Goal: Task Accomplishment & Management: Use online tool/utility

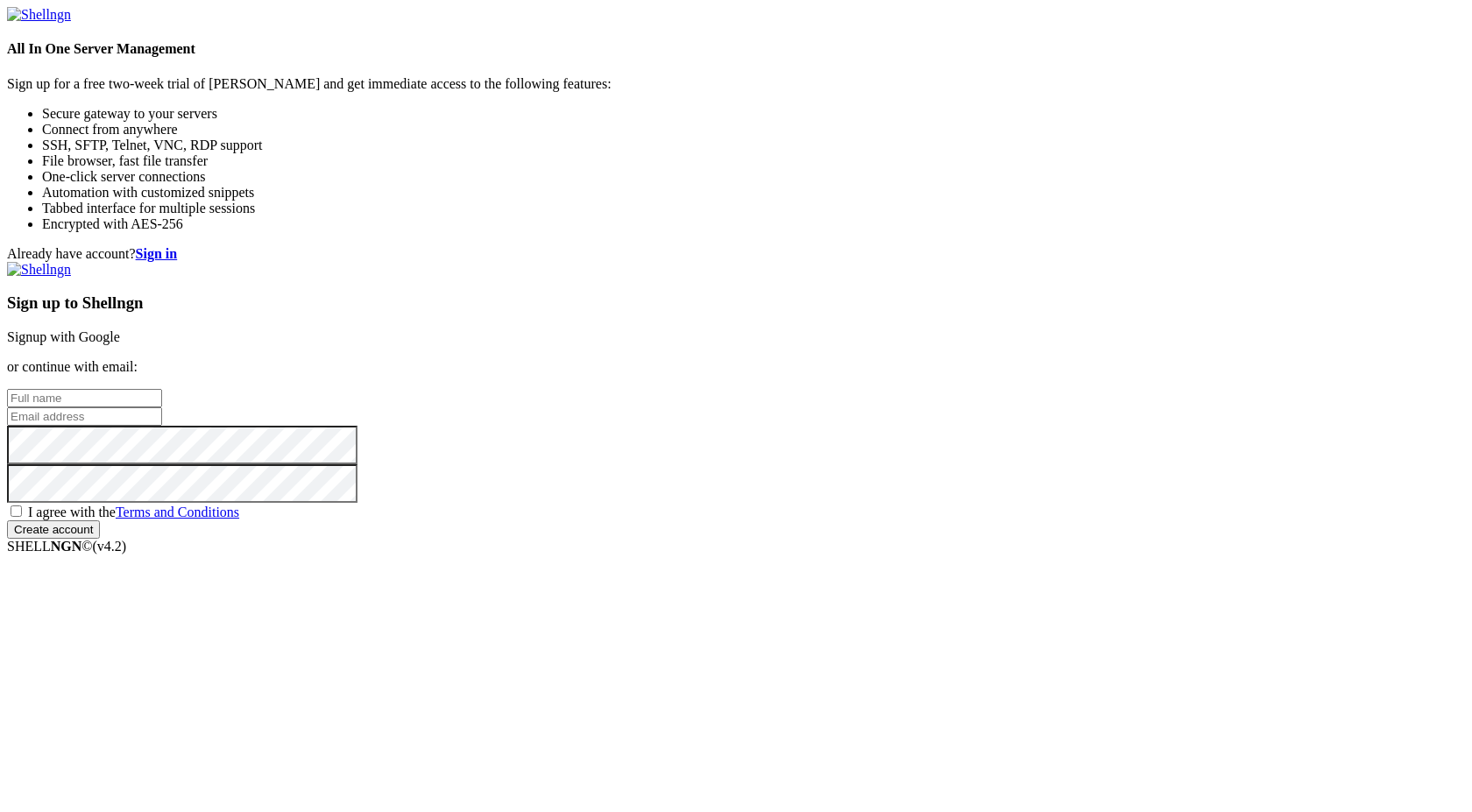
click at [120, 329] on link "Signup with Google" at bounding box center [63, 337] width 113 height 15
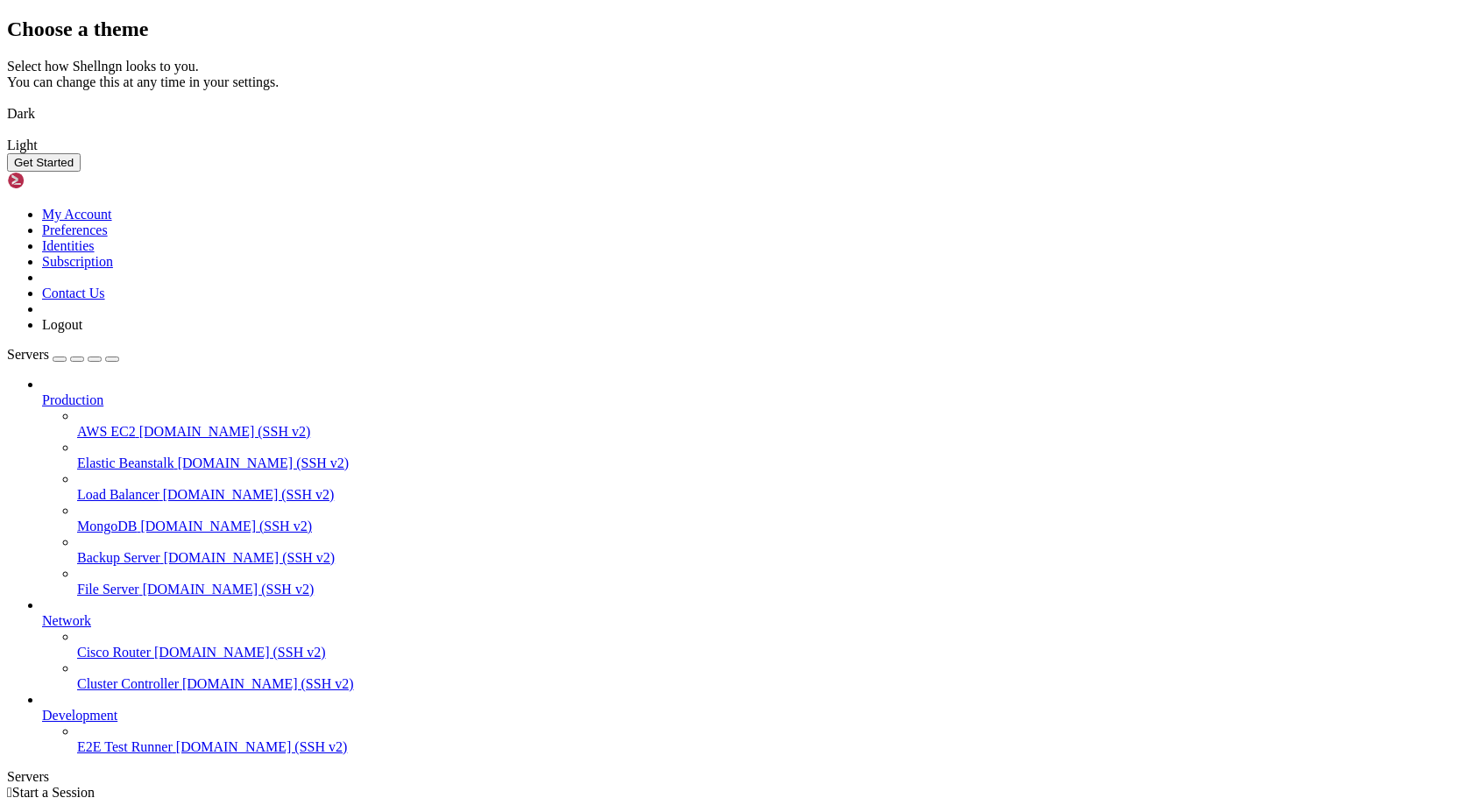
click at [7, 102] on img at bounding box center [7, 102] width 0 height 0
click at [81, 172] on button "Get Started" at bounding box center [44, 162] width 74 height 18
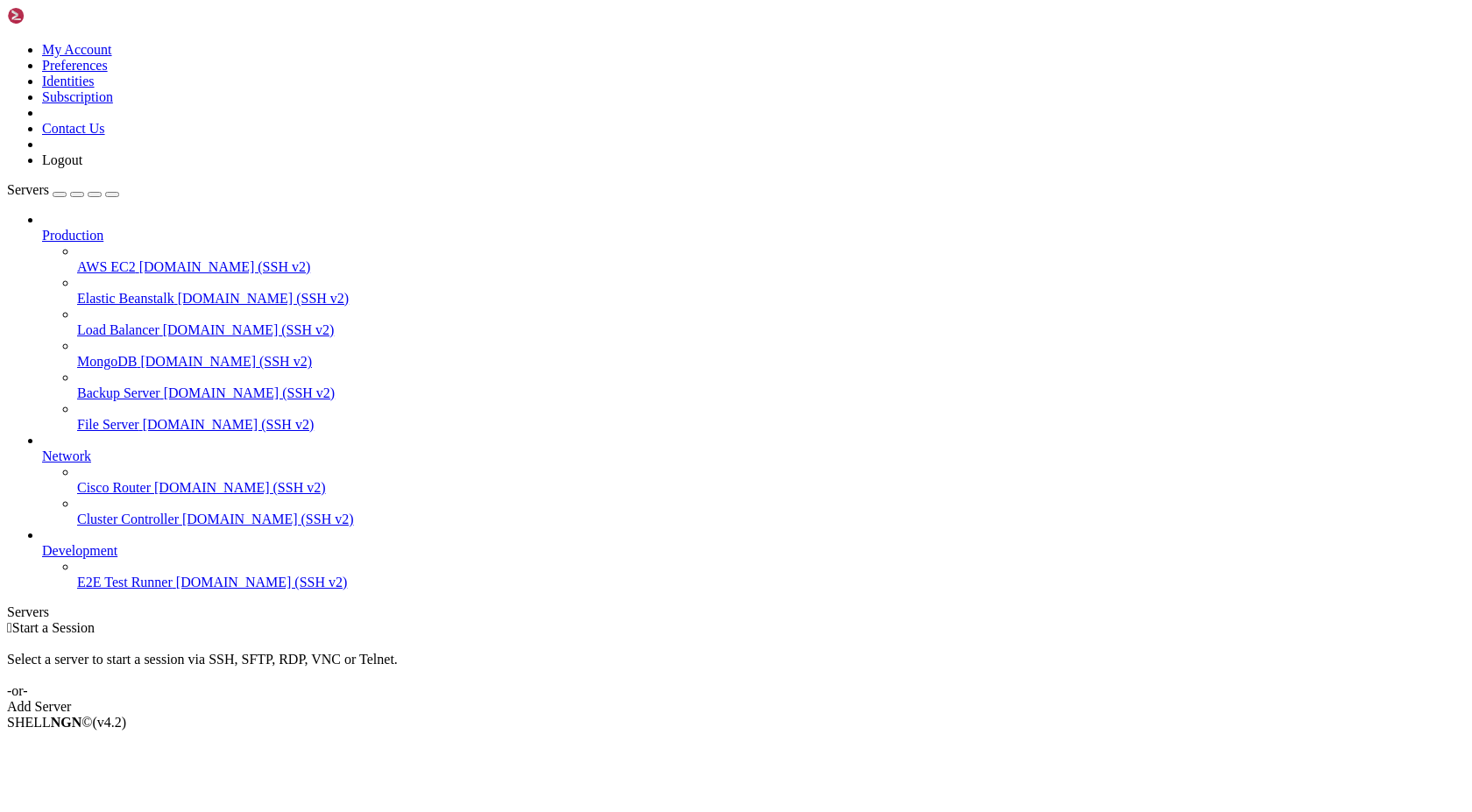
click at [848, 699] on div "Add Server" at bounding box center [736, 707] width 1458 height 16
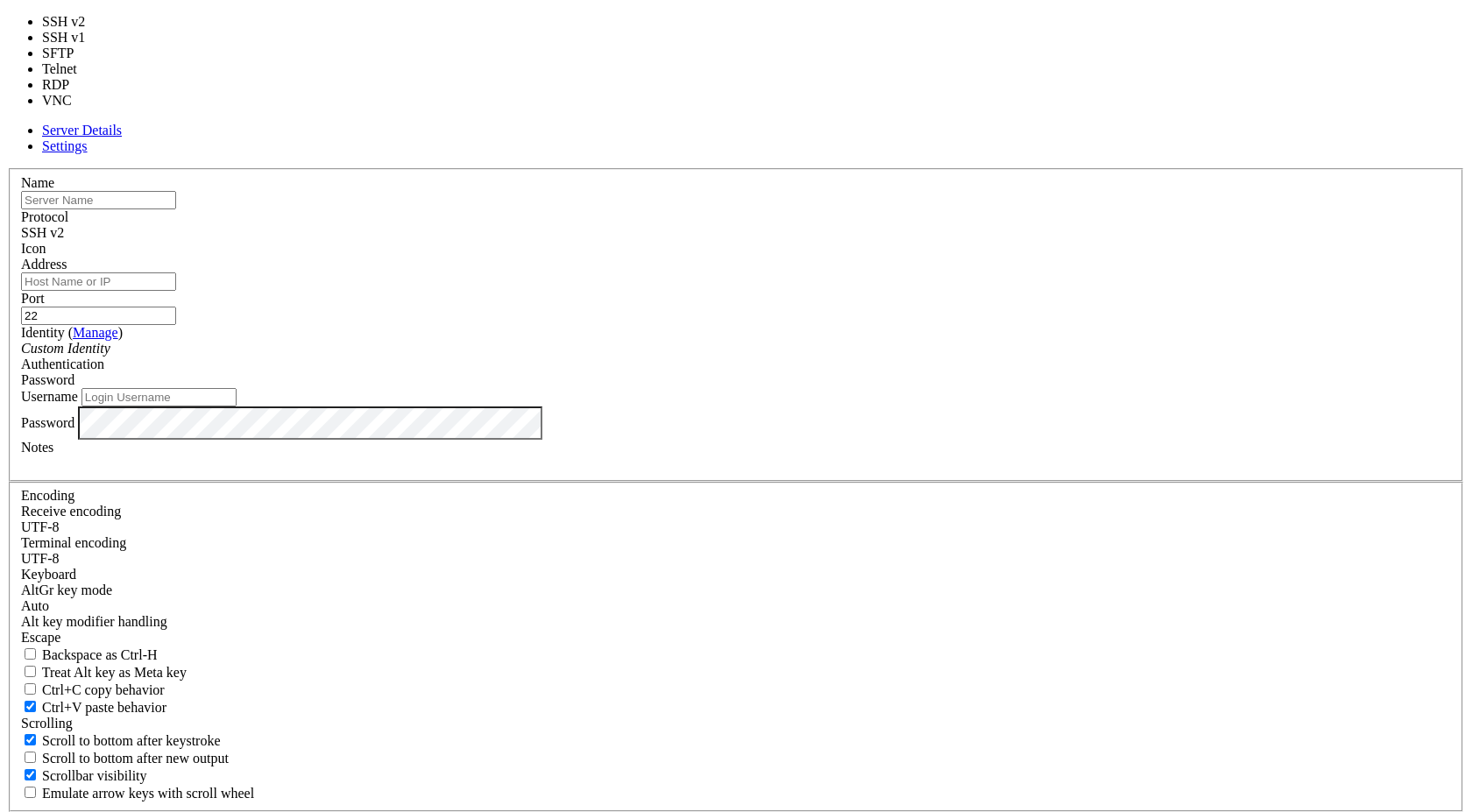
click at [64, 237] on span "SSH v2" at bounding box center [42, 232] width 43 height 15
click at [739, 210] on div "Name" at bounding box center [736, 193] width 1430 height 34
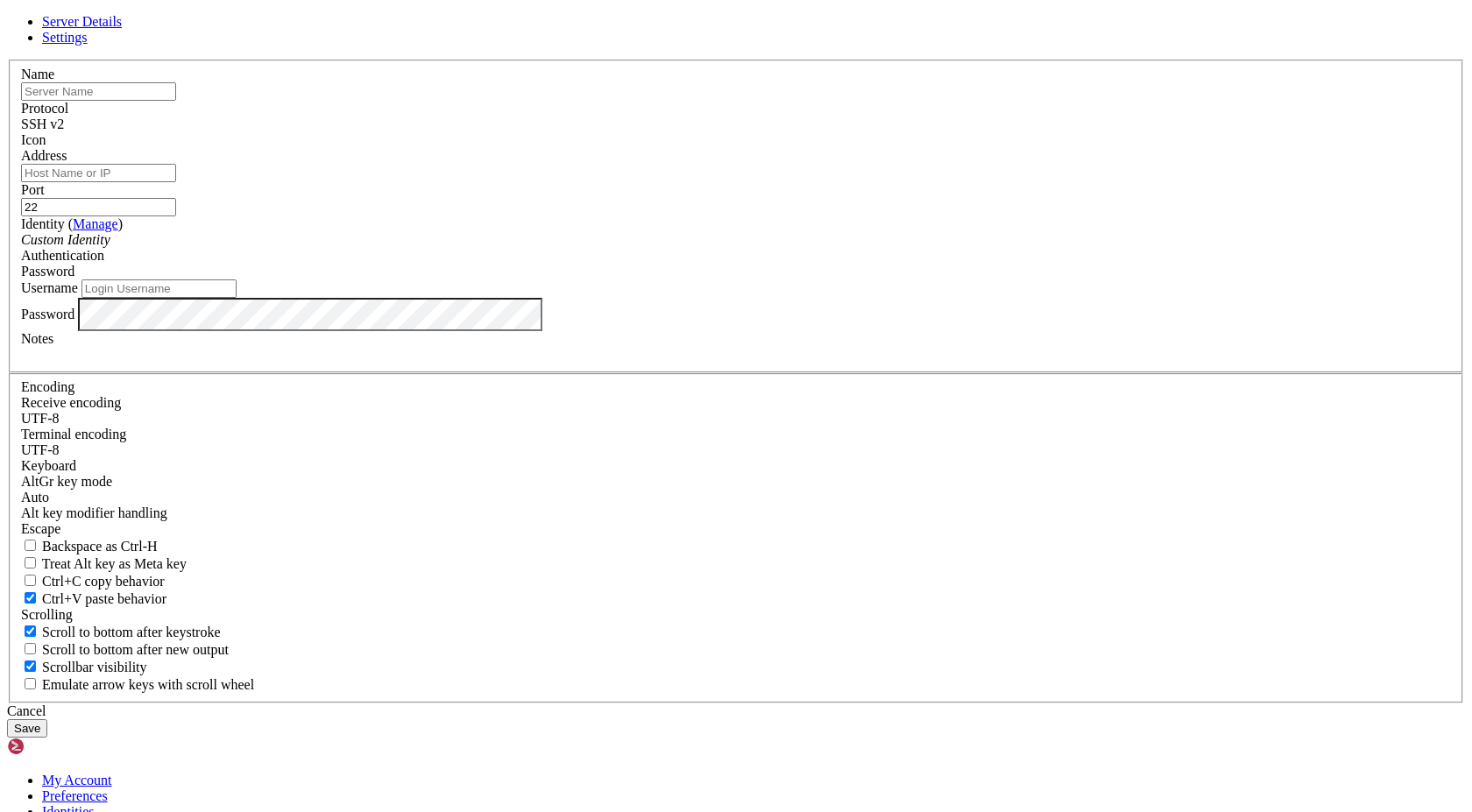
click at [820, 132] on div "Protocol SSH v2" at bounding box center [736, 116] width 1430 height 31
click at [821, 132] on div "SSH v2" at bounding box center [736, 124] width 1430 height 16
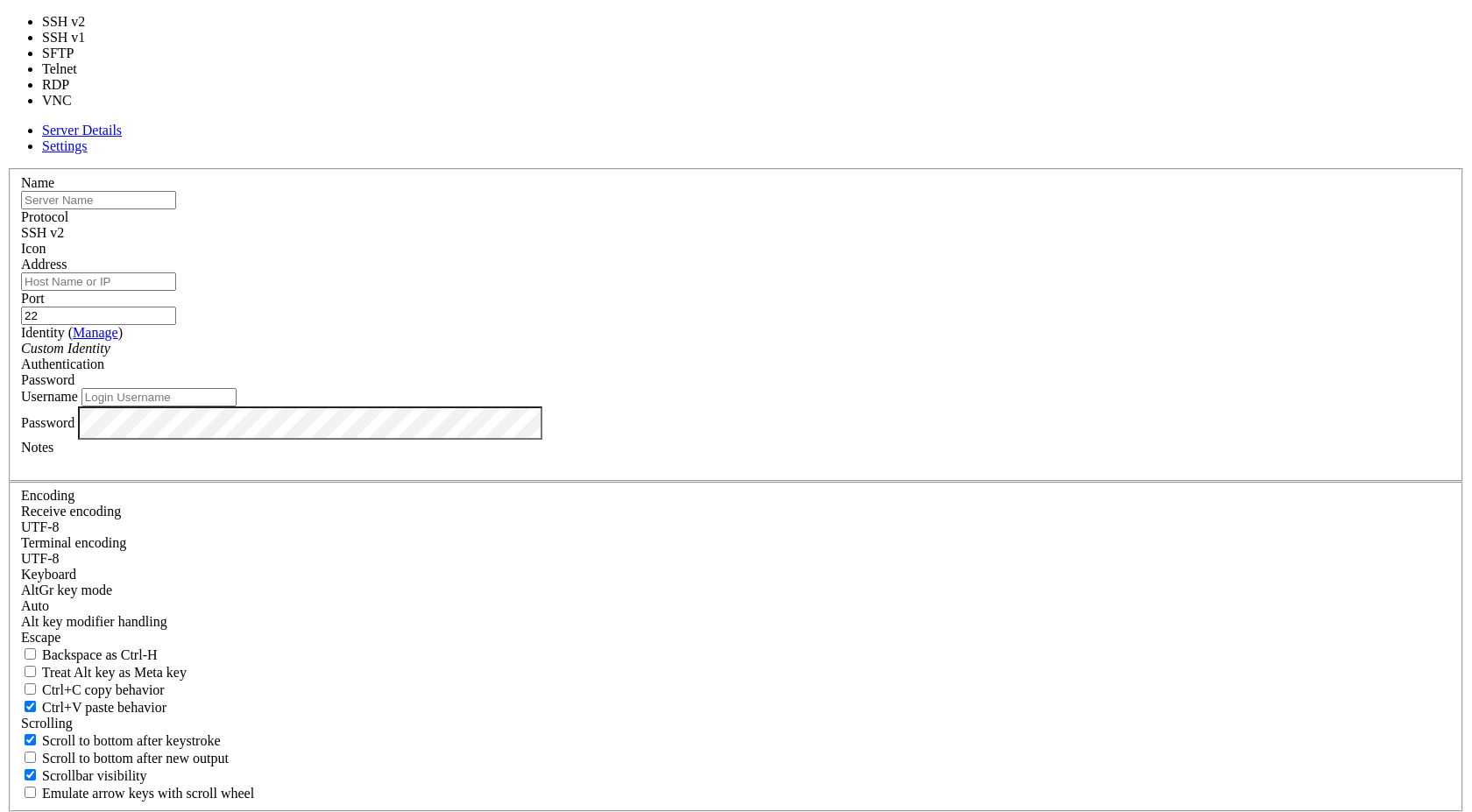
click at [64, 240] on span "SSH v2" at bounding box center [42, 232] width 43 height 15
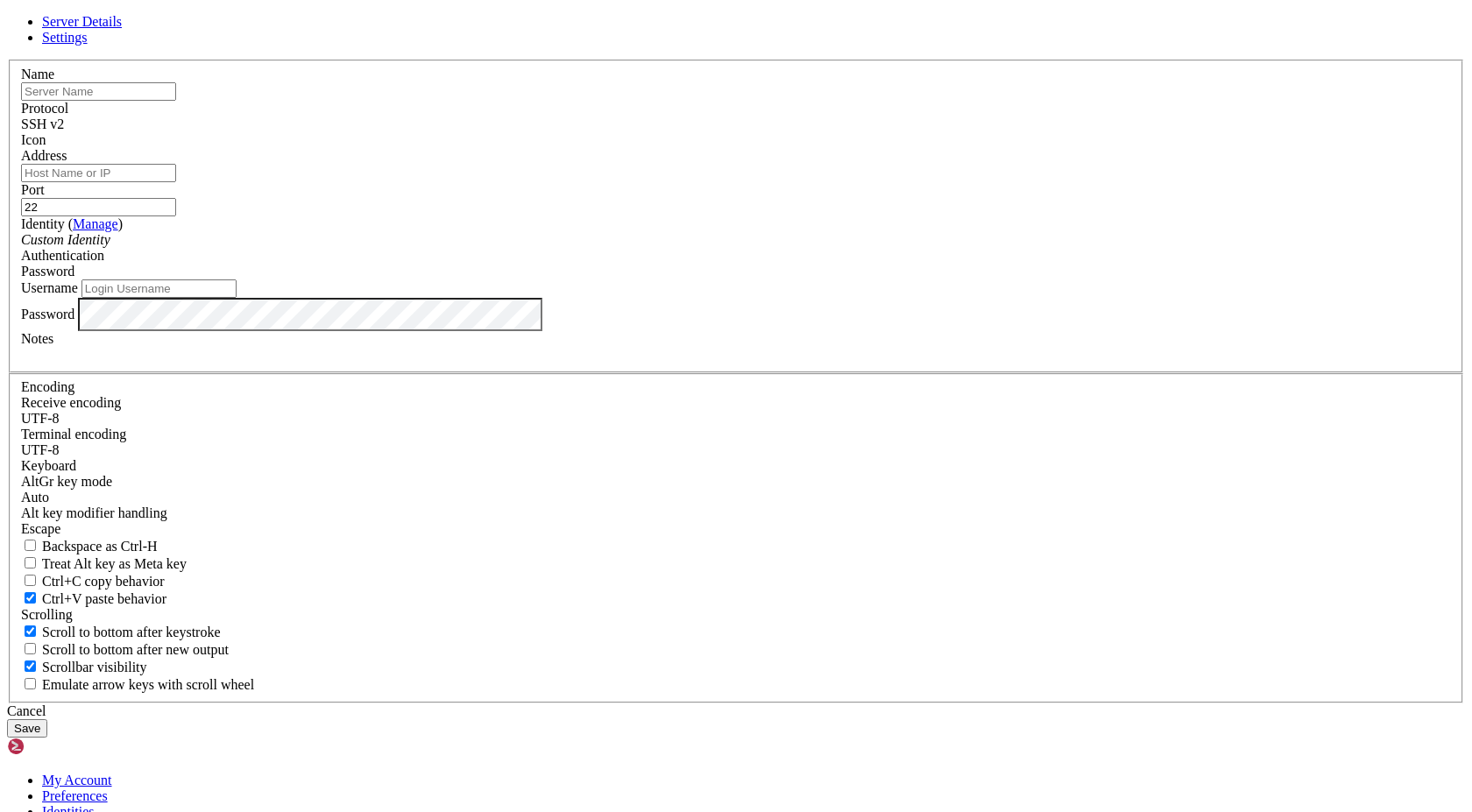
click at [177, 101] on input "text" at bounding box center [98, 91] width 155 height 18
